Goal: Task Accomplishment & Management: Manage account settings

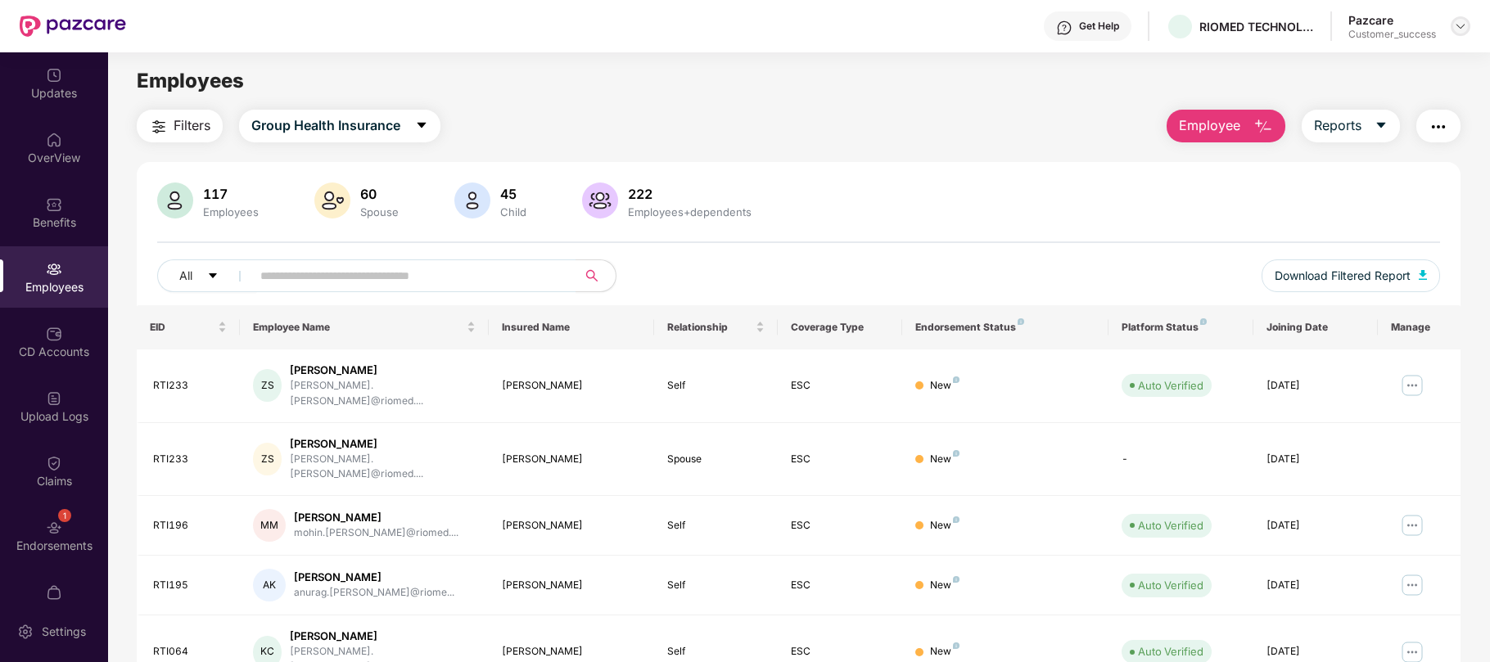
click at [1458, 24] on img at bounding box center [1460, 26] width 13 height 13
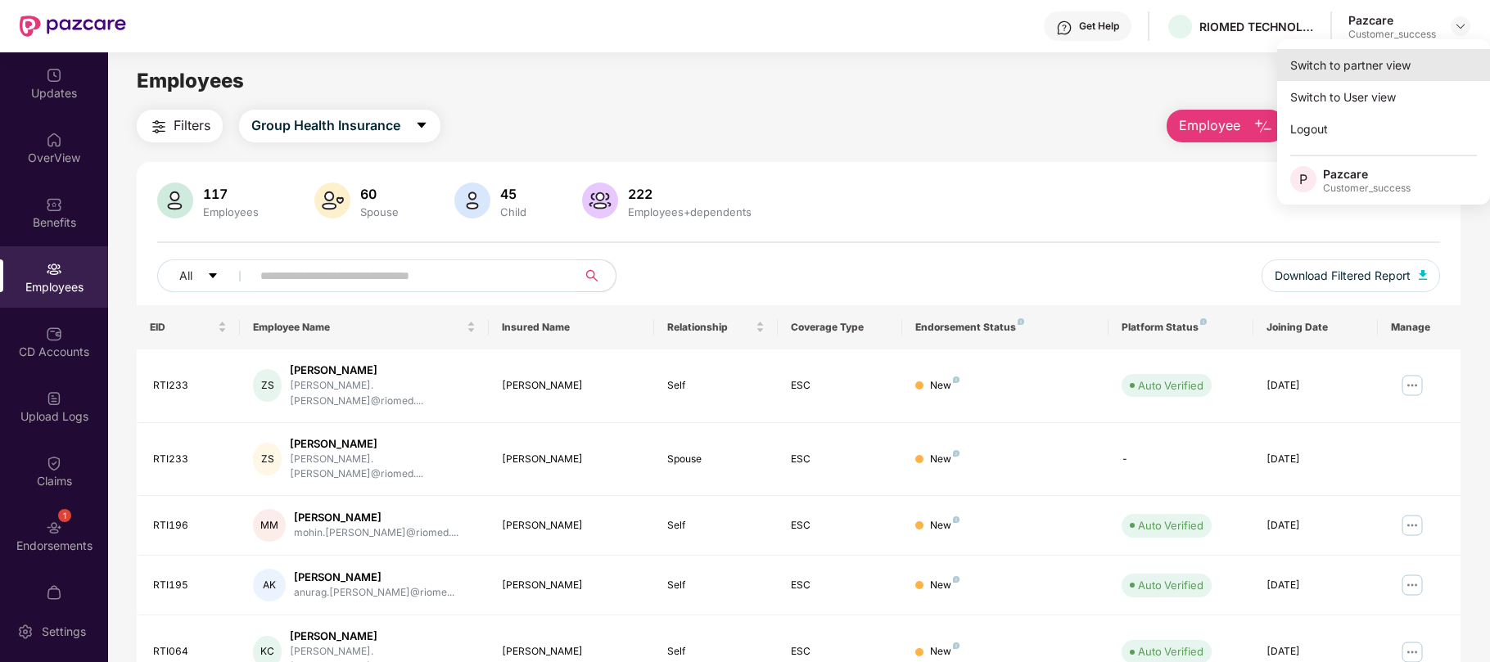
click at [1364, 67] on div "Switch to partner view" at bounding box center [1383, 65] width 213 height 32
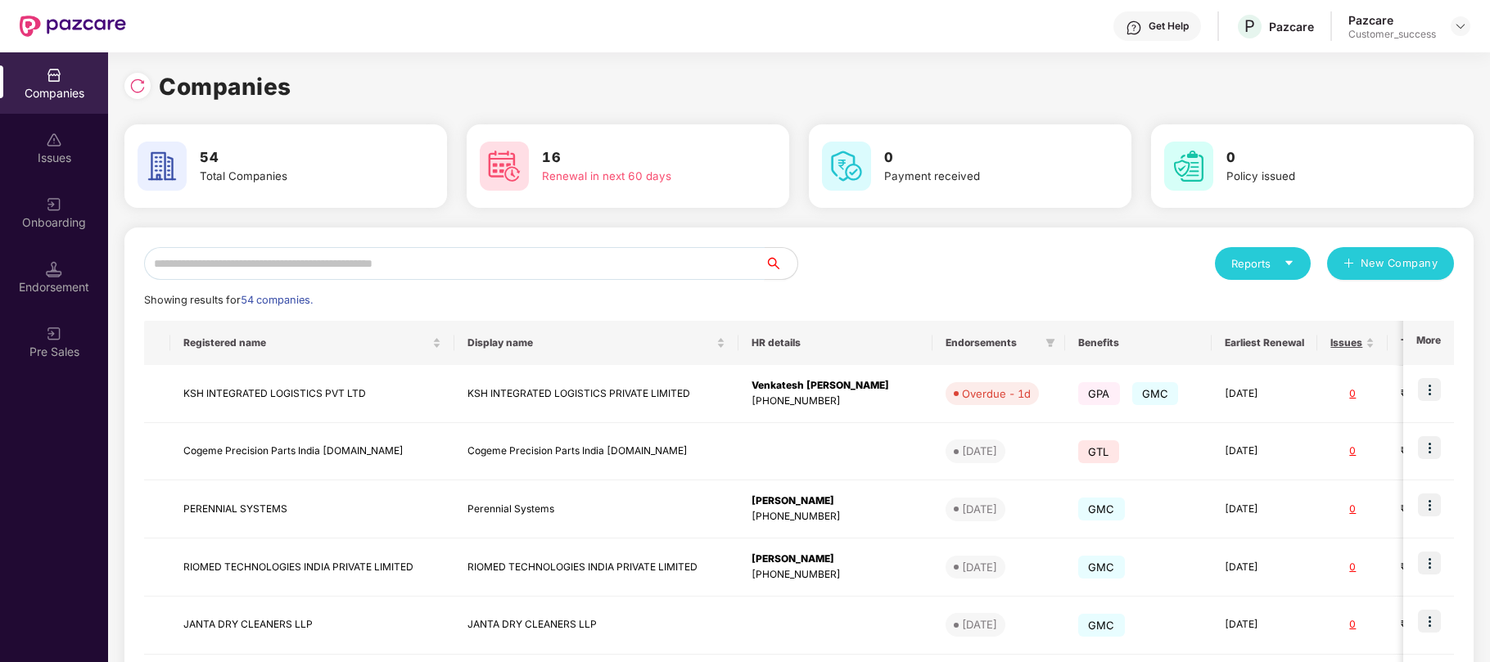
click at [455, 278] on input "text" at bounding box center [454, 263] width 621 height 33
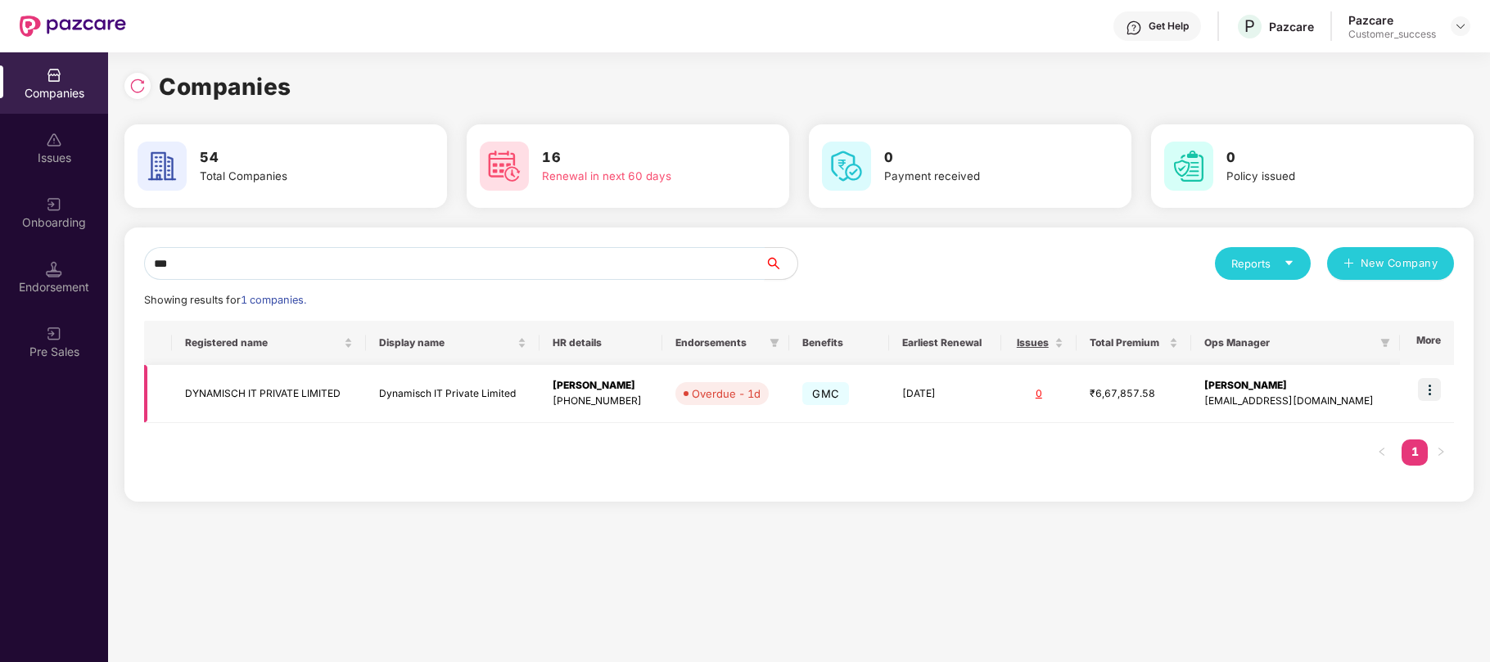
type input "***"
click at [1442, 394] on td at bounding box center [1427, 394] width 54 height 58
click at [1422, 387] on img at bounding box center [1429, 389] width 23 height 23
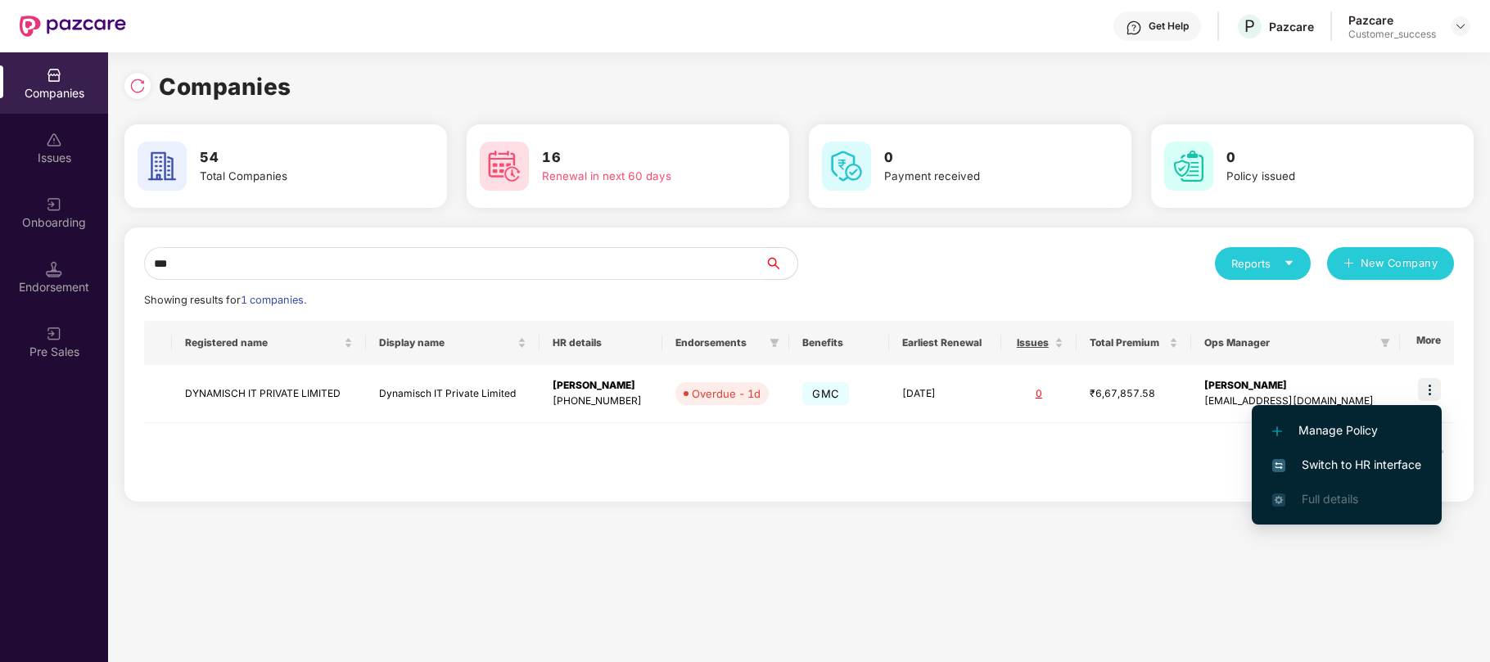
click at [1354, 466] on span "Switch to HR interface" at bounding box center [1347, 465] width 149 height 18
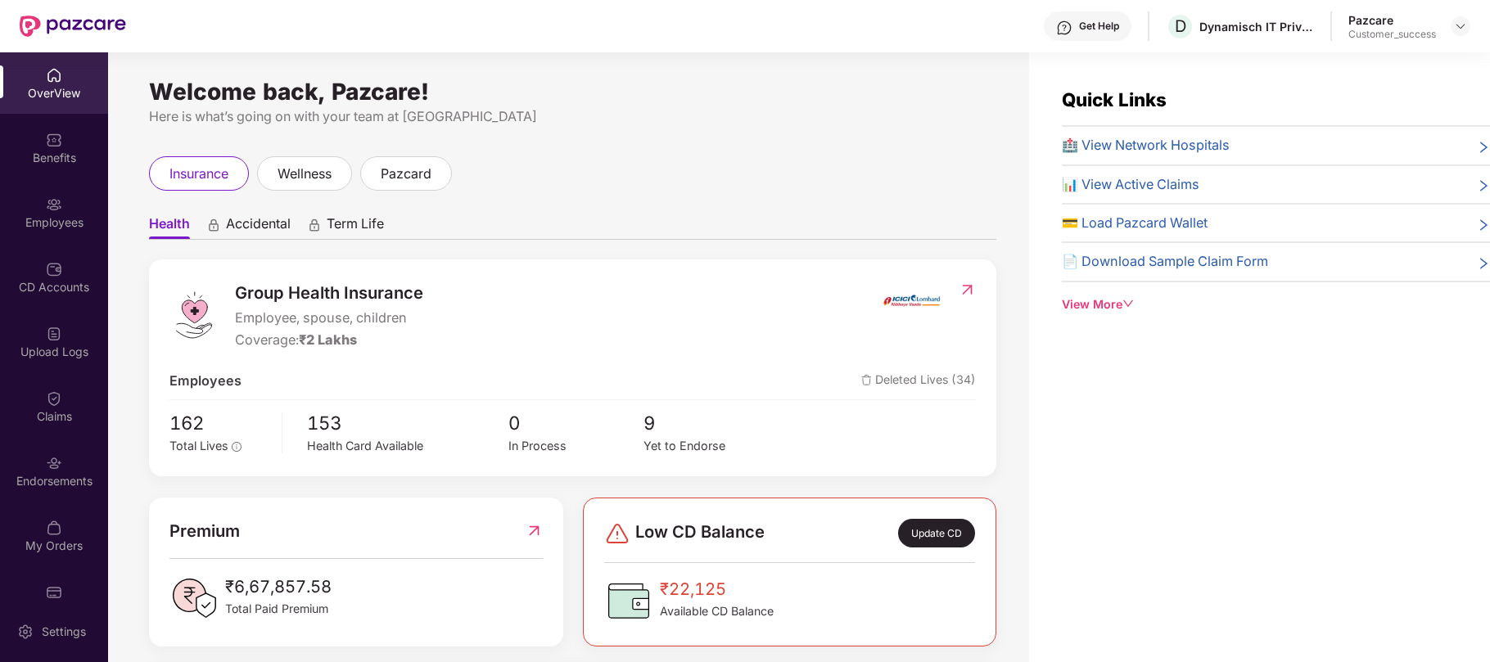
click at [53, 215] on div "Employees" at bounding box center [54, 223] width 108 height 16
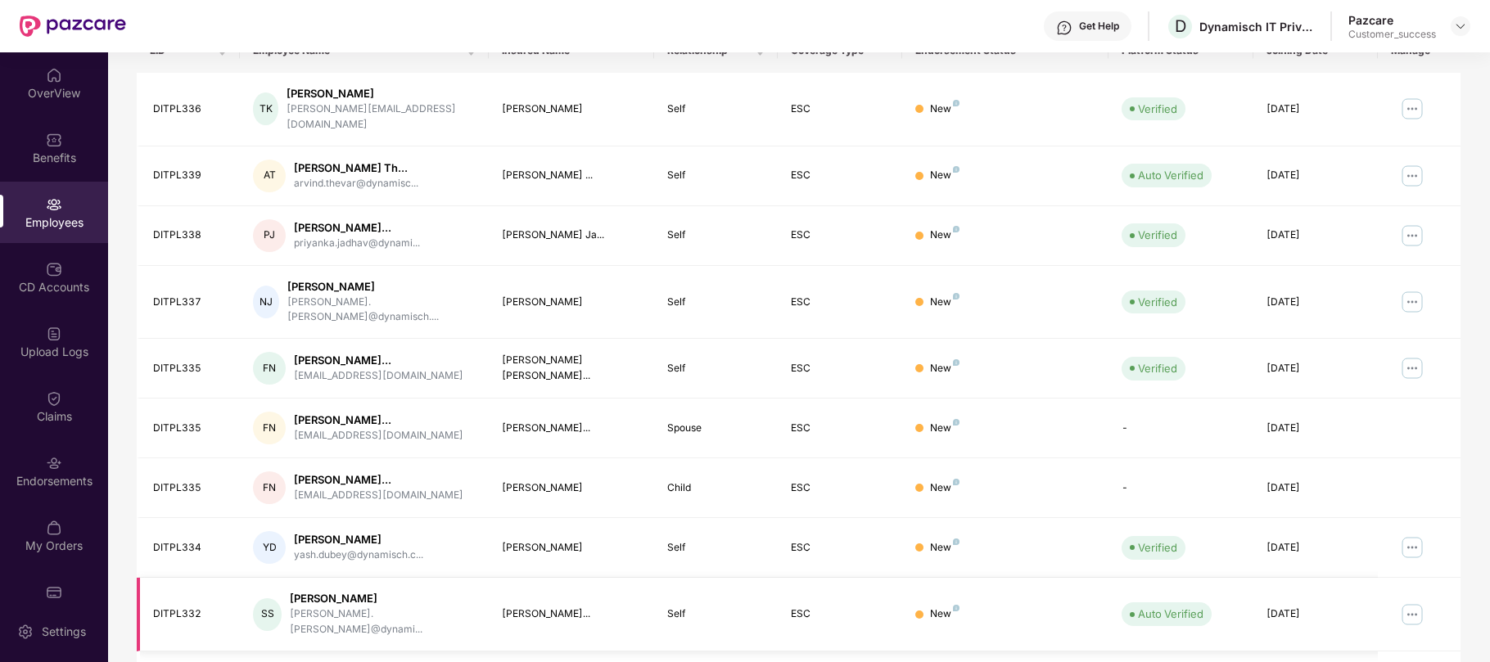
scroll to position [276, 0]
click at [51, 459] on img at bounding box center [54, 463] width 16 height 16
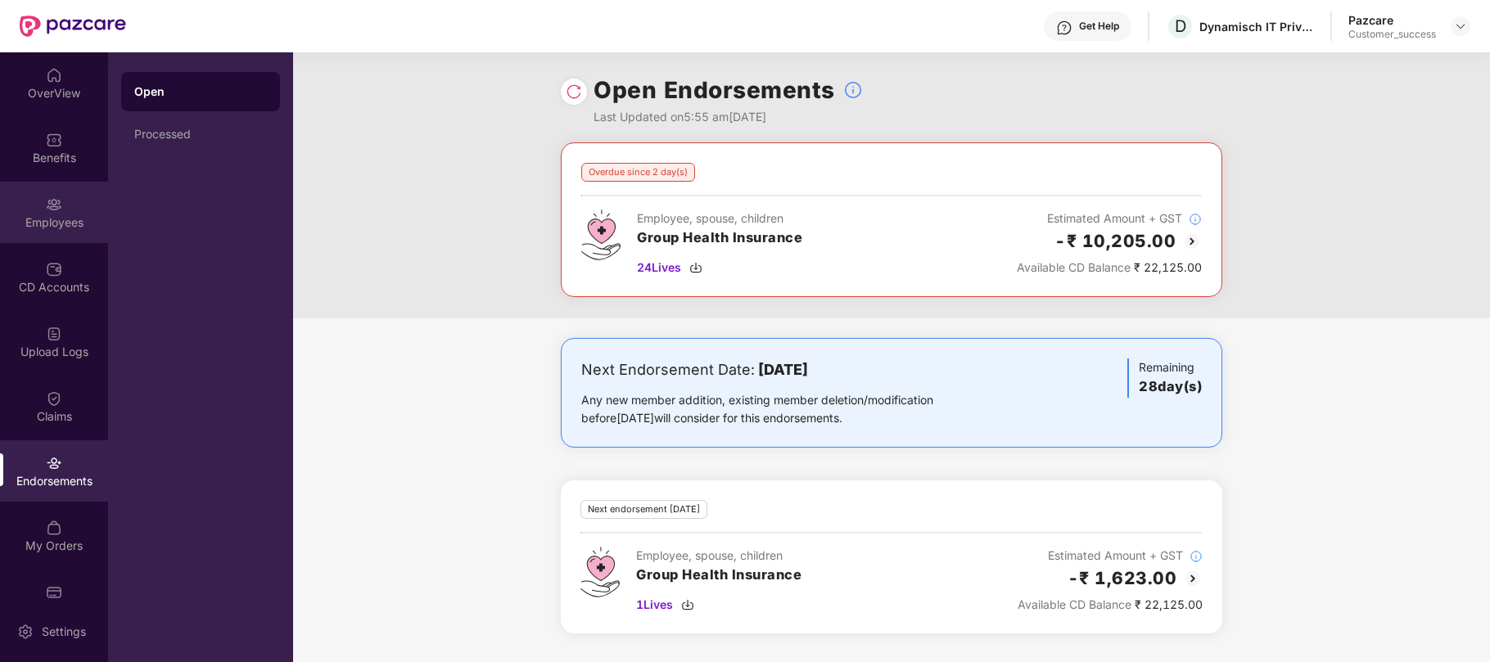
click at [40, 220] on div "Employees" at bounding box center [54, 223] width 108 height 16
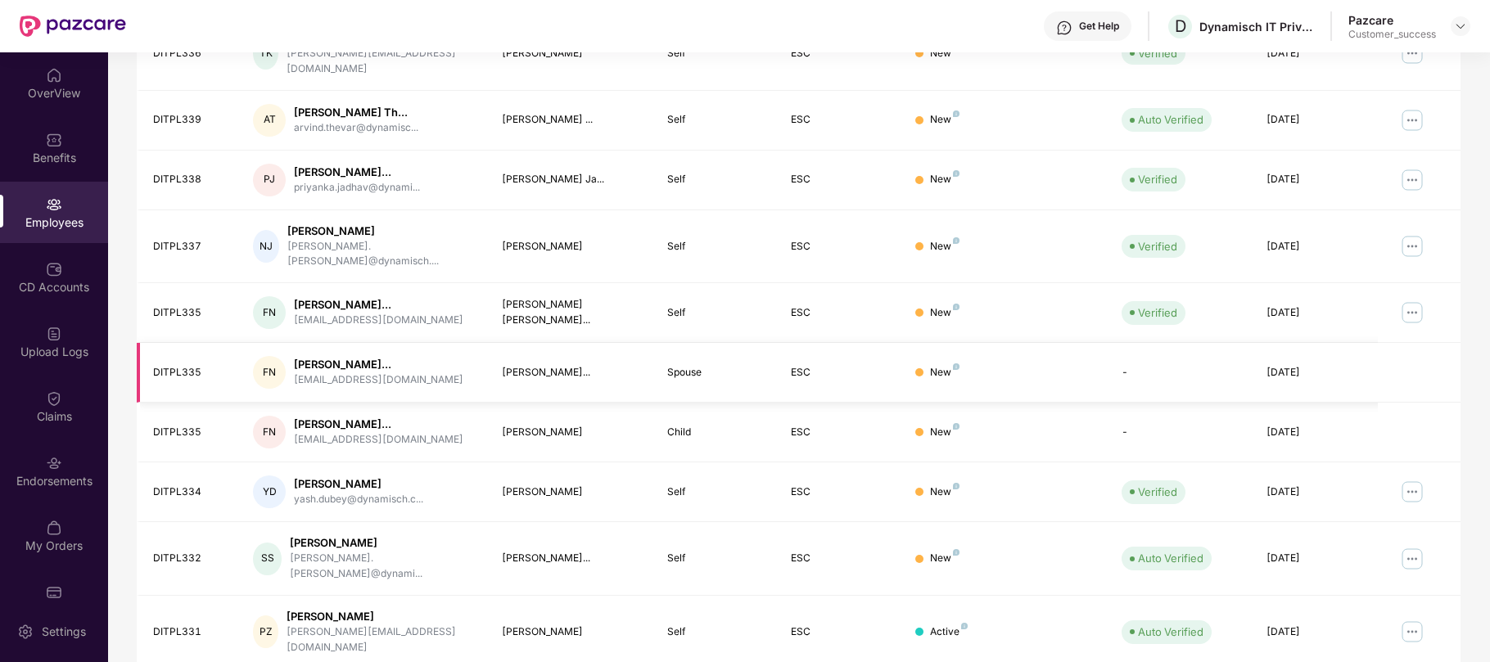
scroll to position [334, 0]
click at [1413, 298] on img at bounding box center [1413, 311] width 26 height 26
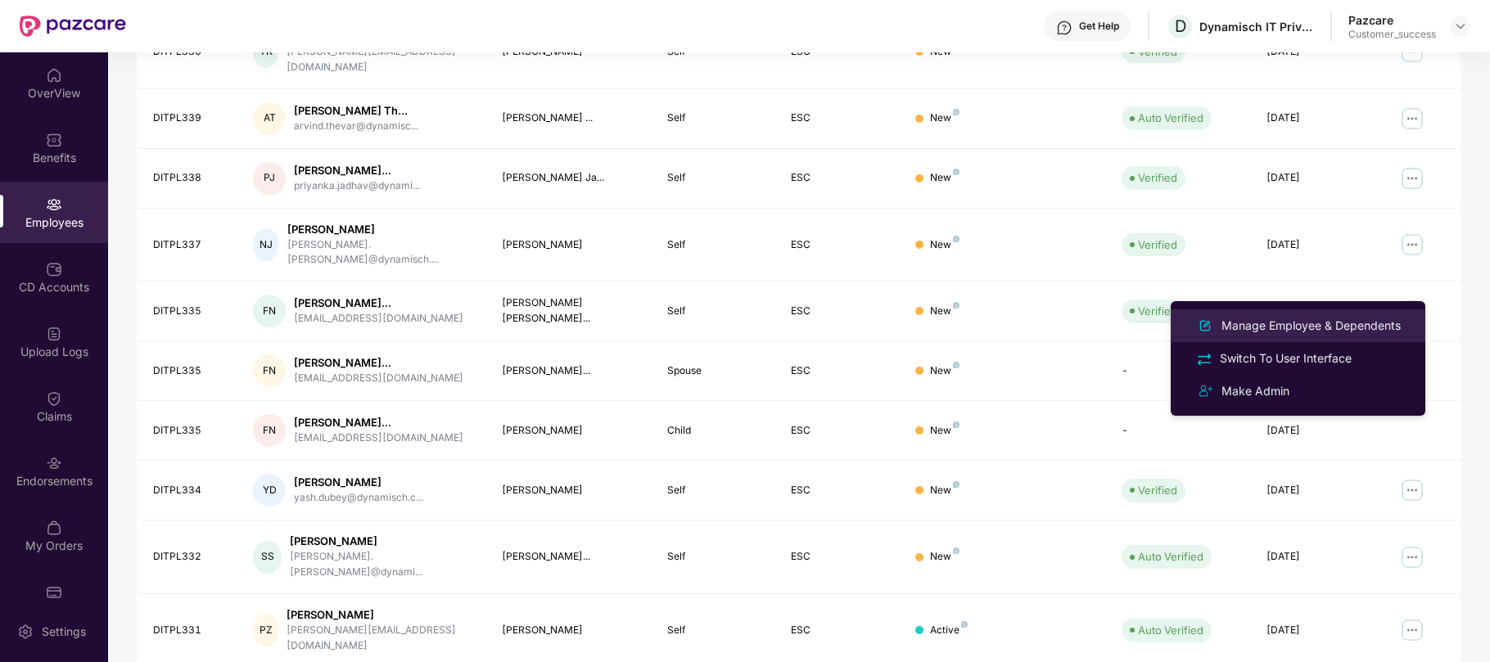
click at [1321, 328] on div "Manage Employee & Dependents" at bounding box center [1312, 326] width 186 height 18
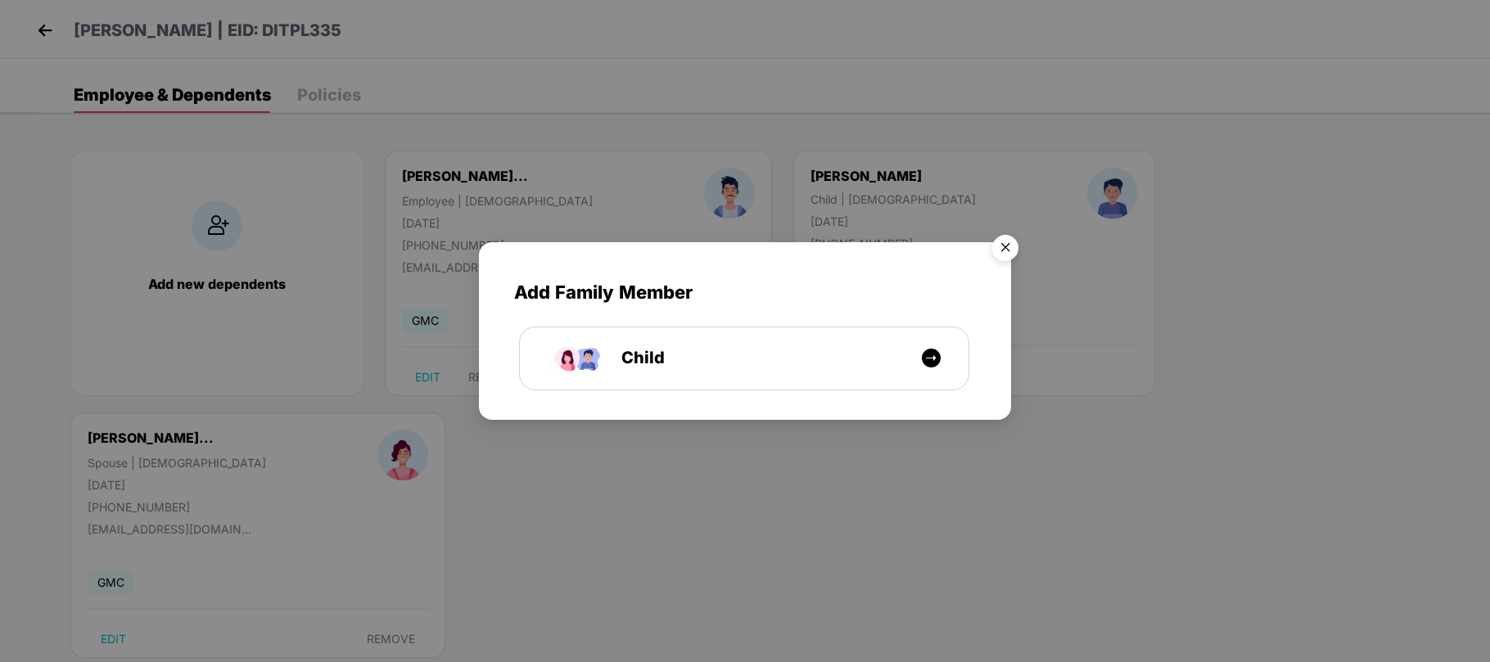
click at [1006, 252] on img "Close" at bounding box center [1006, 251] width 46 height 46
